Goal: Check status: Check status

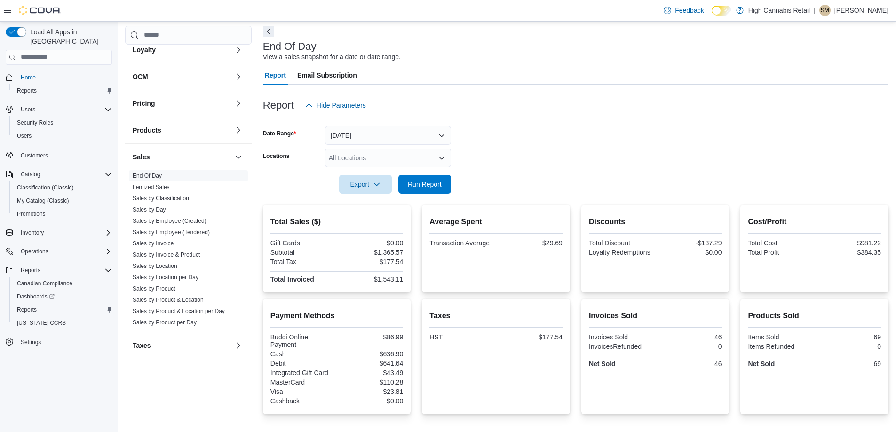
scroll to position [30, 0]
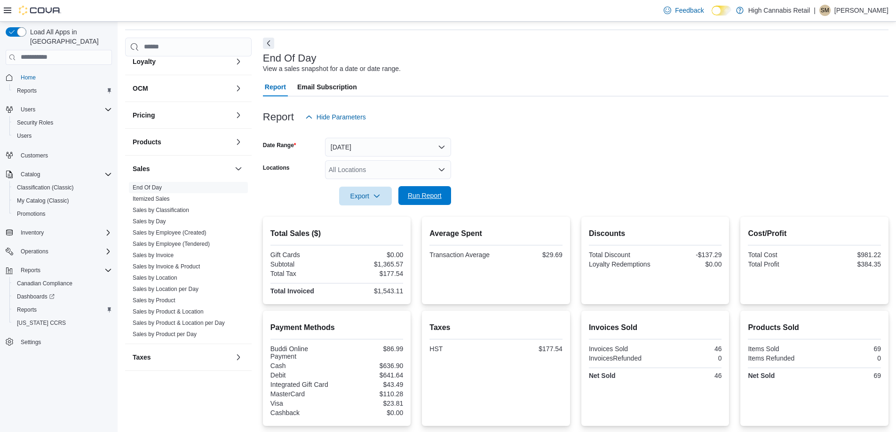
click at [417, 193] on span "Run Report" at bounding box center [425, 195] width 34 height 9
click at [437, 198] on span "Run Report" at bounding box center [425, 195] width 34 height 9
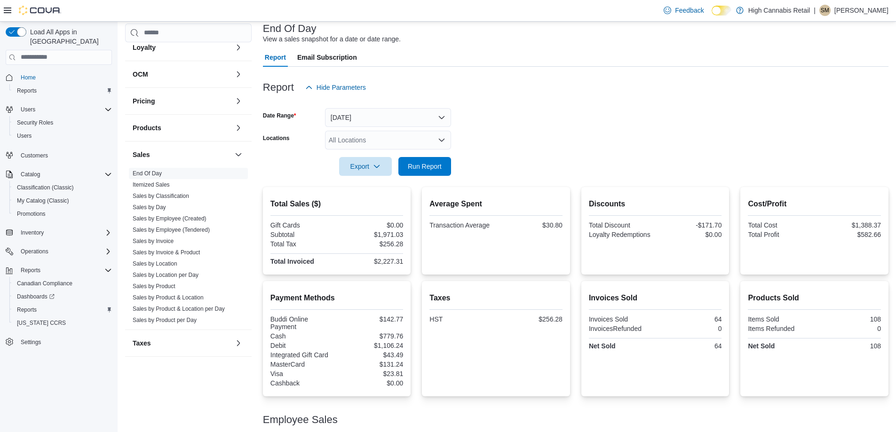
scroll to position [218, 0]
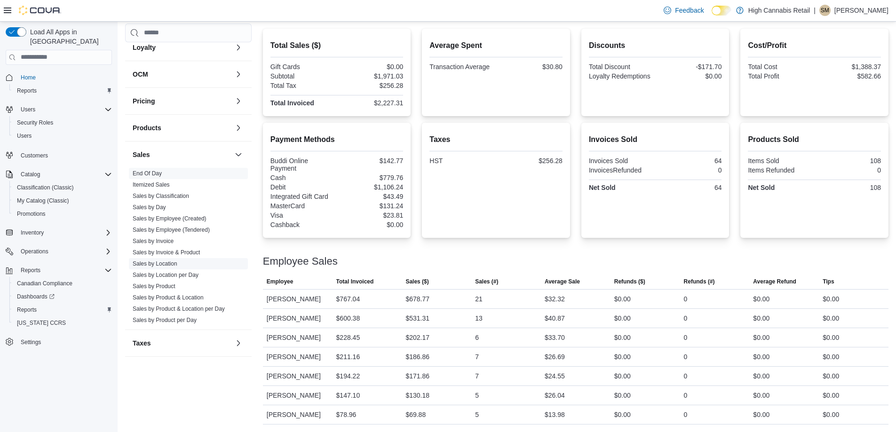
click at [165, 265] on link "Sales by Location" at bounding box center [155, 264] width 45 height 7
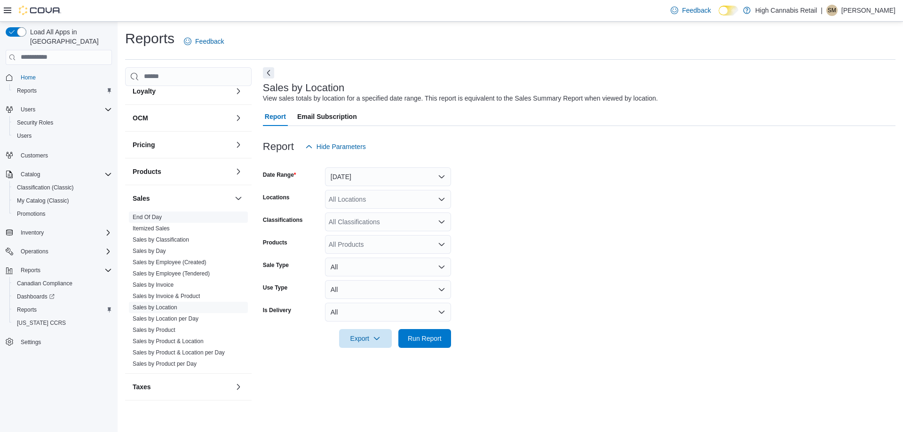
click at [155, 215] on link "End Of Day" at bounding box center [147, 217] width 29 height 7
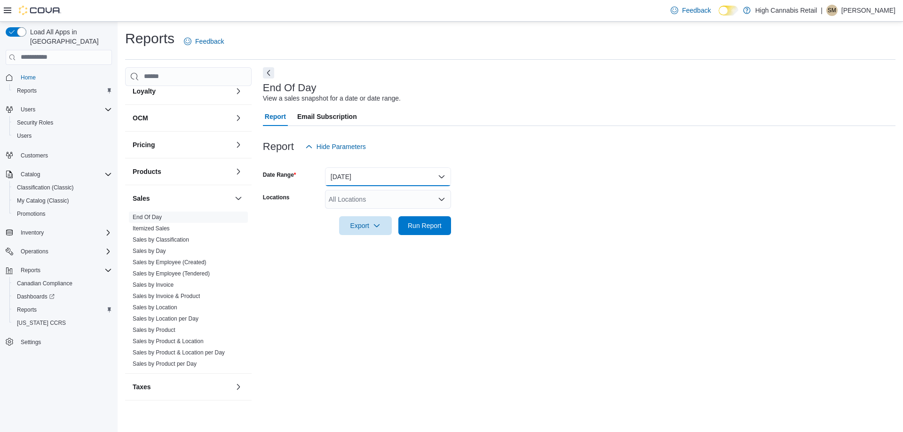
click at [352, 178] on button "[DATE]" at bounding box center [388, 176] width 126 height 19
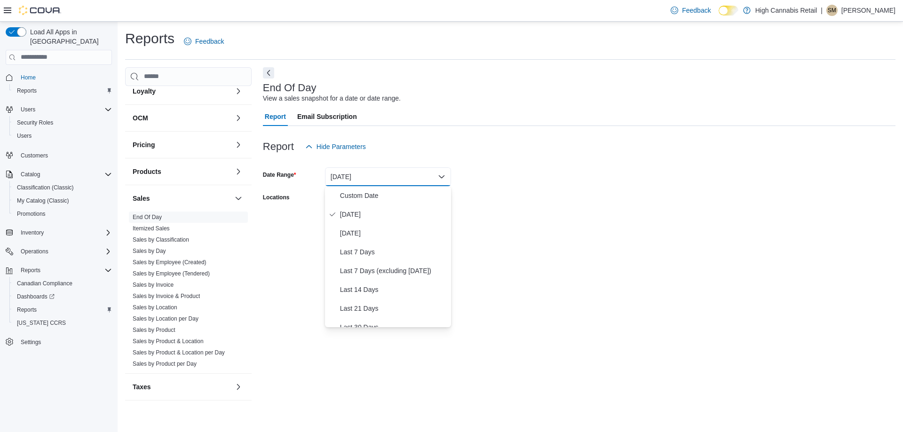
click at [544, 186] on form "Date Range [DATE] Locations All Locations Export Run Report" at bounding box center [579, 195] width 632 height 79
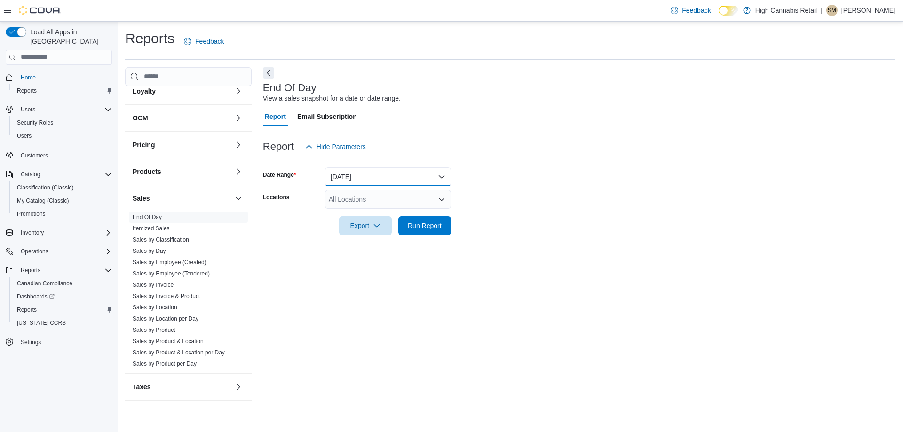
click at [351, 182] on button "[DATE]" at bounding box center [388, 176] width 126 height 19
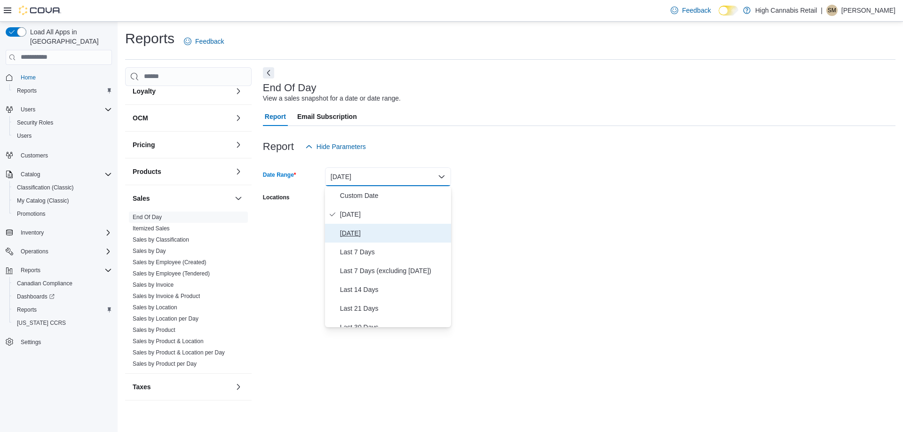
click at [354, 233] on span "[DATE]" at bounding box center [393, 233] width 107 height 11
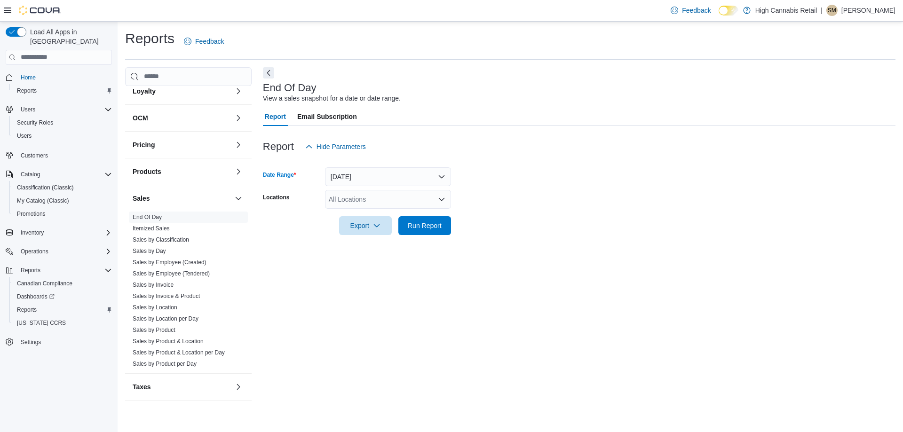
click at [416, 196] on div "All Locations" at bounding box center [388, 199] width 126 height 19
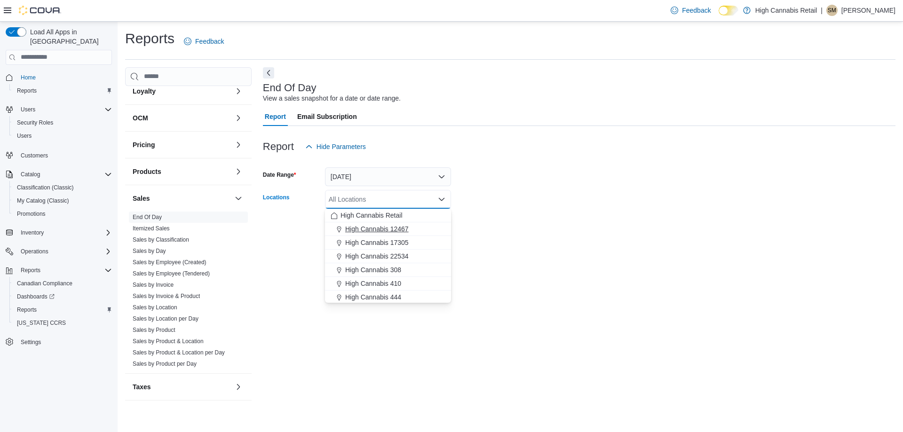
click at [374, 225] on span "High Cannabis 12467" at bounding box center [376, 228] width 63 height 9
click at [542, 184] on form "Date Range [DATE] Locations High Cannabis 12467 Combo box. Selected. High Canna…" at bounding box center [579, 195] width 632 height 79
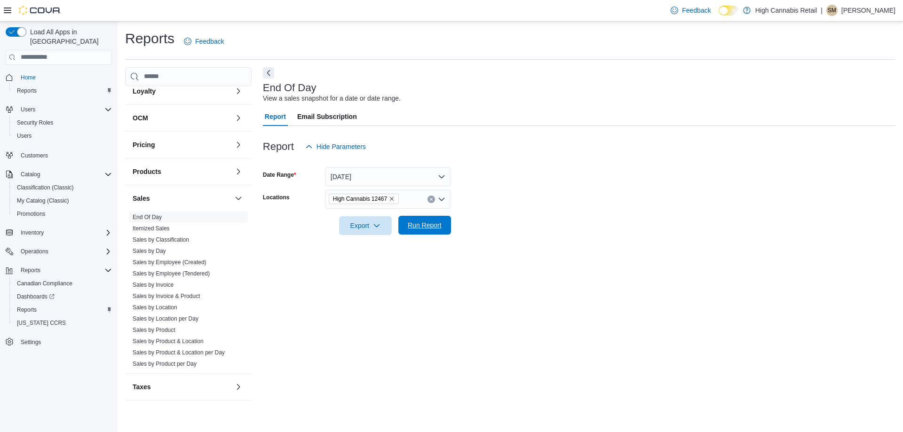
click at [432, 221] on span "Run Report" at bounding box center [425, 225] width 34 height 9
